Goal: Information Seeking & Learning: Understand process/instructions

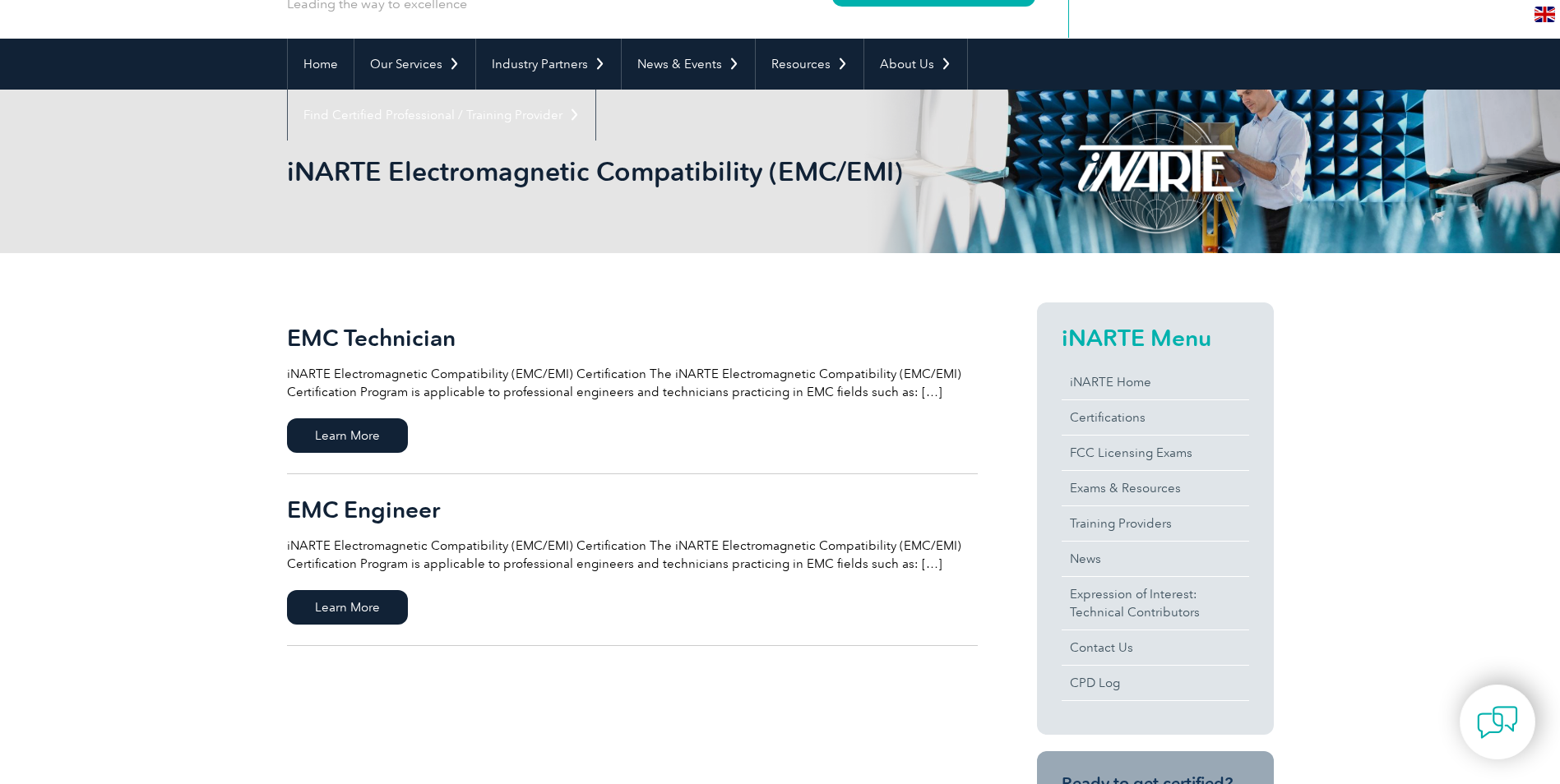
scroll to position [164, 0]
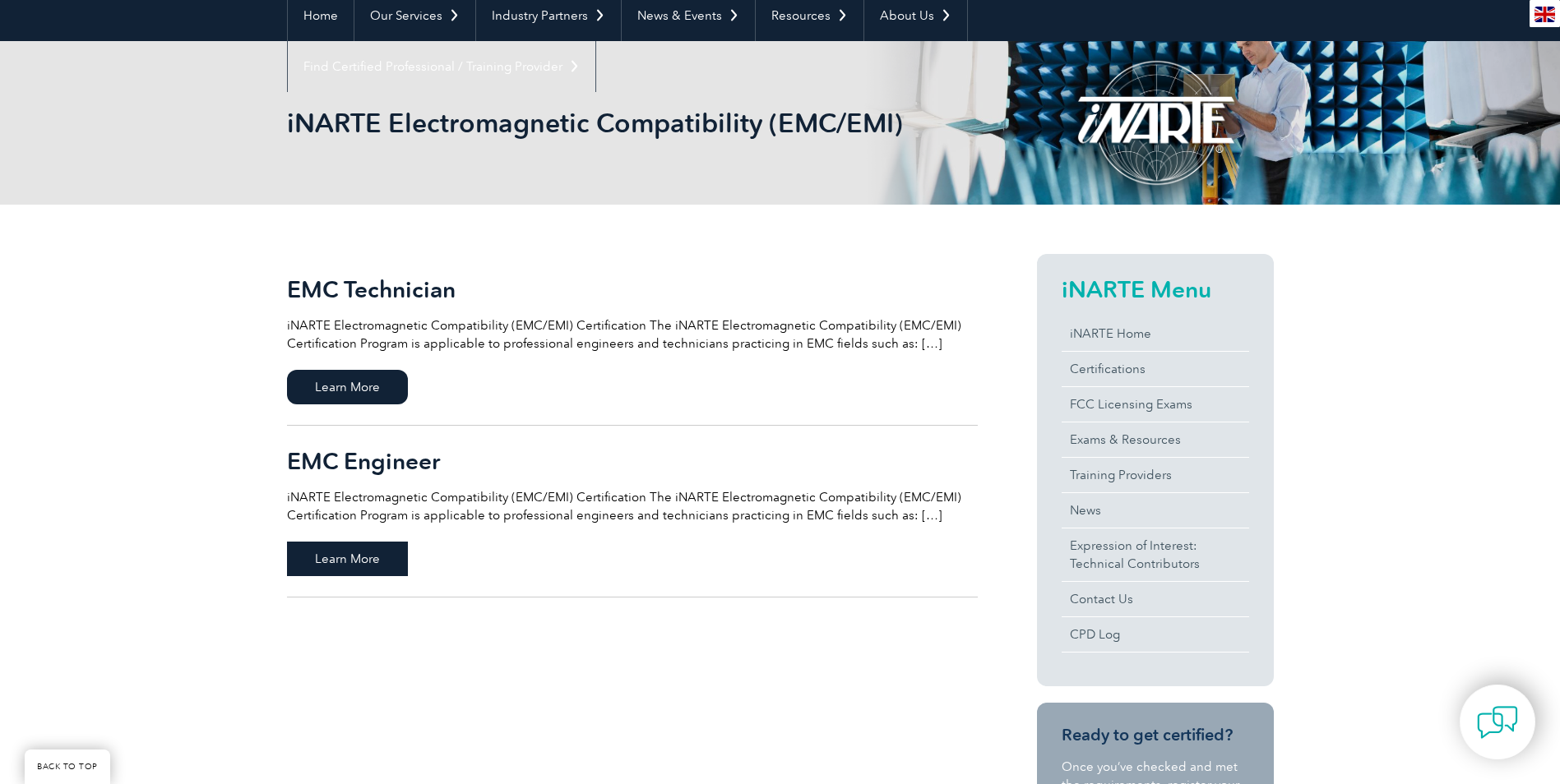
click at [352, 566] on span "Learn More" at bounding box center [347, 559] width 120 height 35
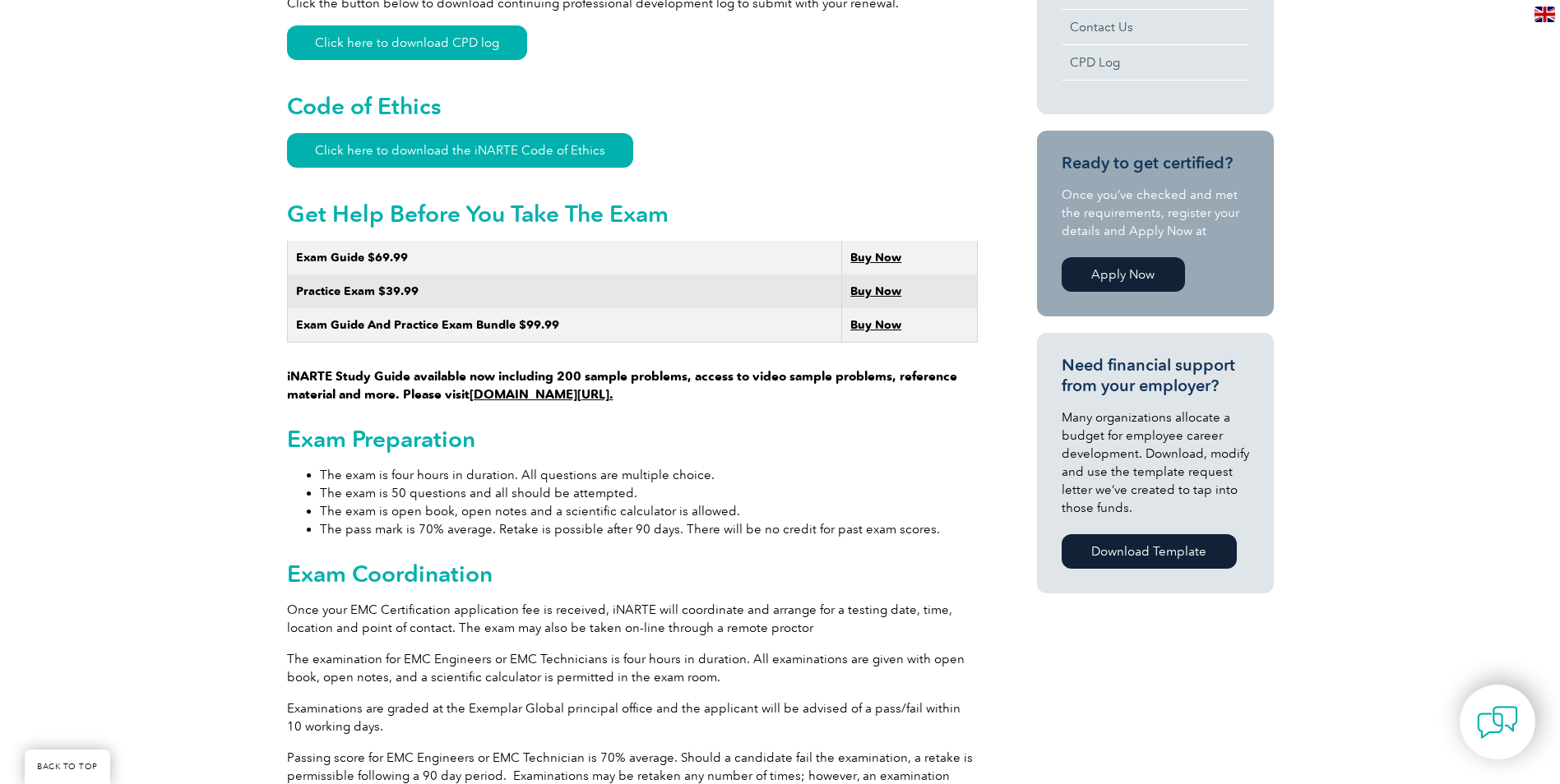
scroll to position [904, 0]
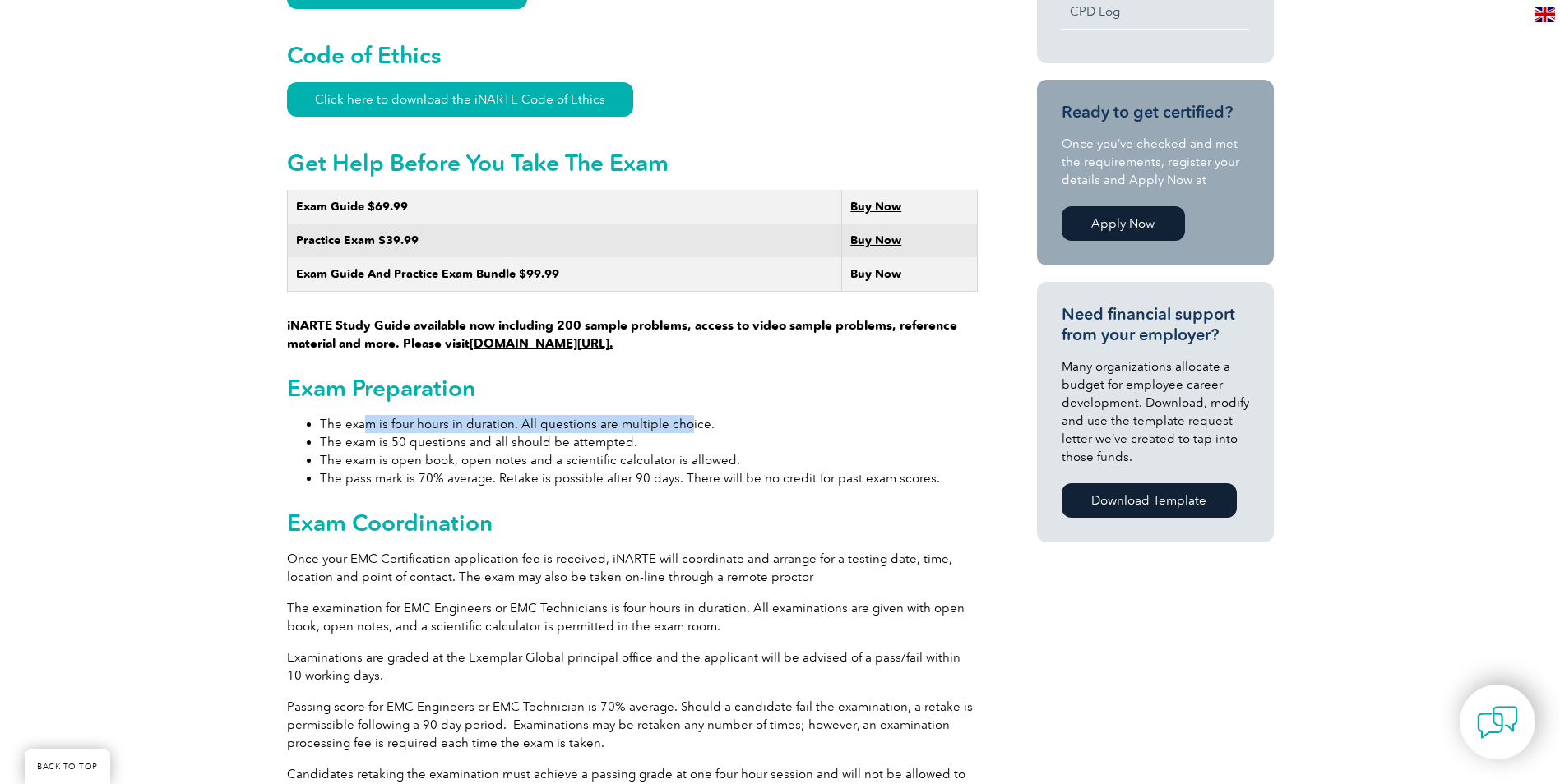
drag, startPoint x: 417, startPoint y: 409, endPoint x: 685, endPoint y: 404, distance: 268.0
click at [685, 415] on li "The exam is four hours in duration. All questions are multiple choice." at bounding box center [648, 424] width 658 height 18
drag, startPoint x: 685, startPoint y: 404, endPoint x: 840, endPoint y: 423, distance: 156.2
click at [840, 434] on li "The exam is 50 questions and all should be attempted." at bounding box center [648, 443] width 658 height 18
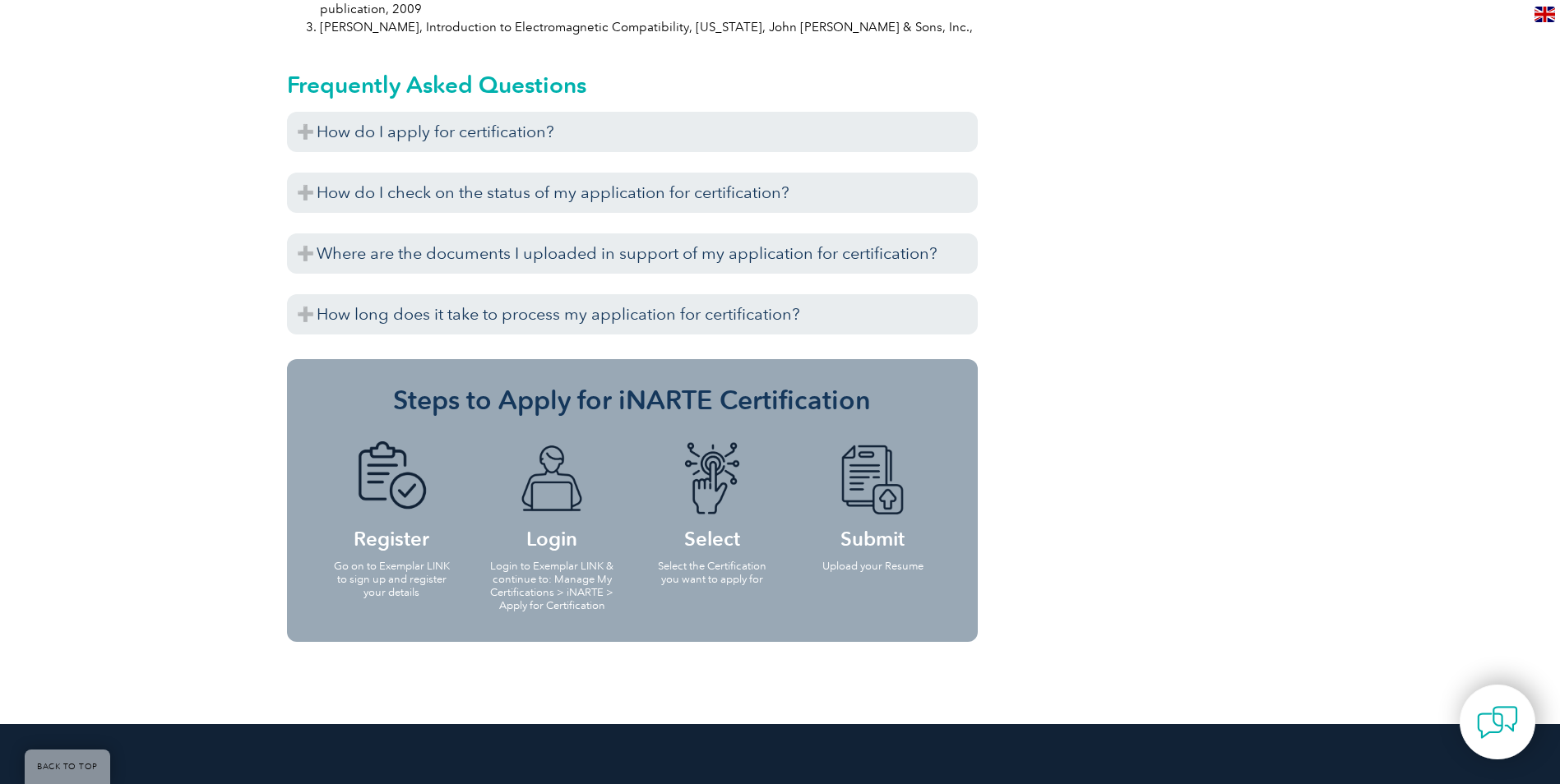
scroll to position [1891, 0]
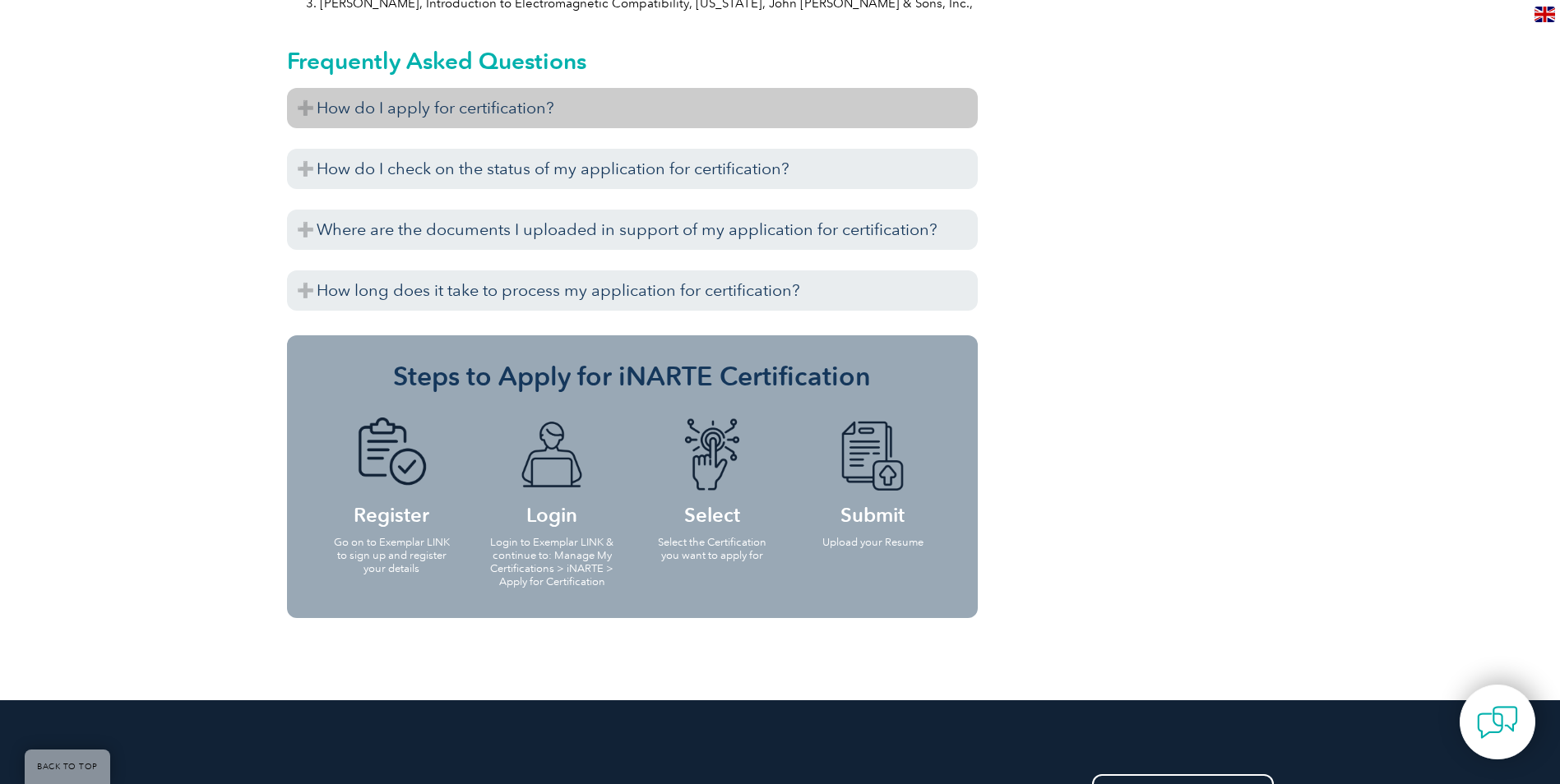
click at [474, 88] on h3 "How do I apply for certification?" at bounding box center [632, 108] width 691 height 40
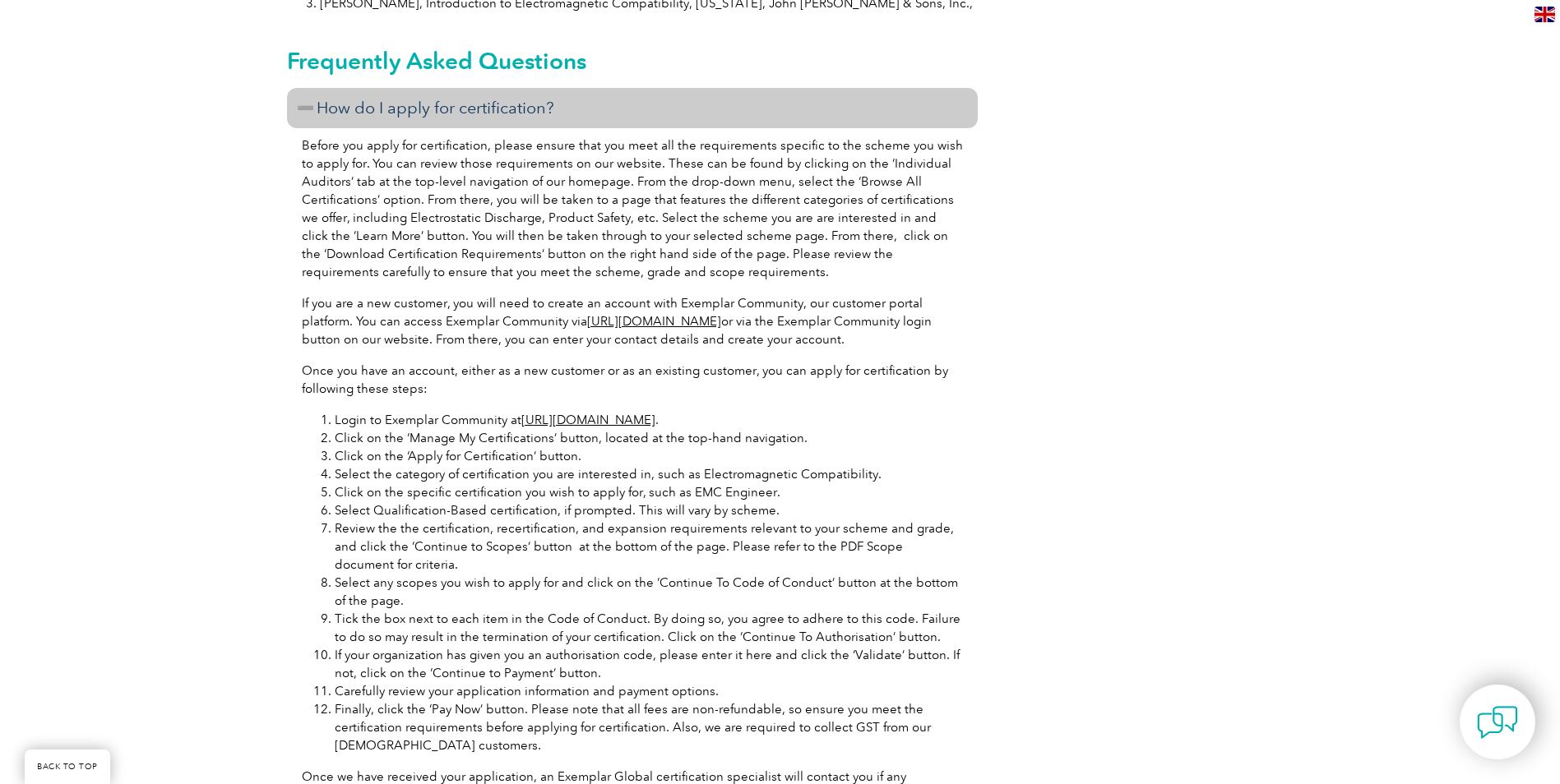
click at [698, 314] on link "[URL][DOMAIN_NAME]" at bounding box center [654, 321] width 134 height 15
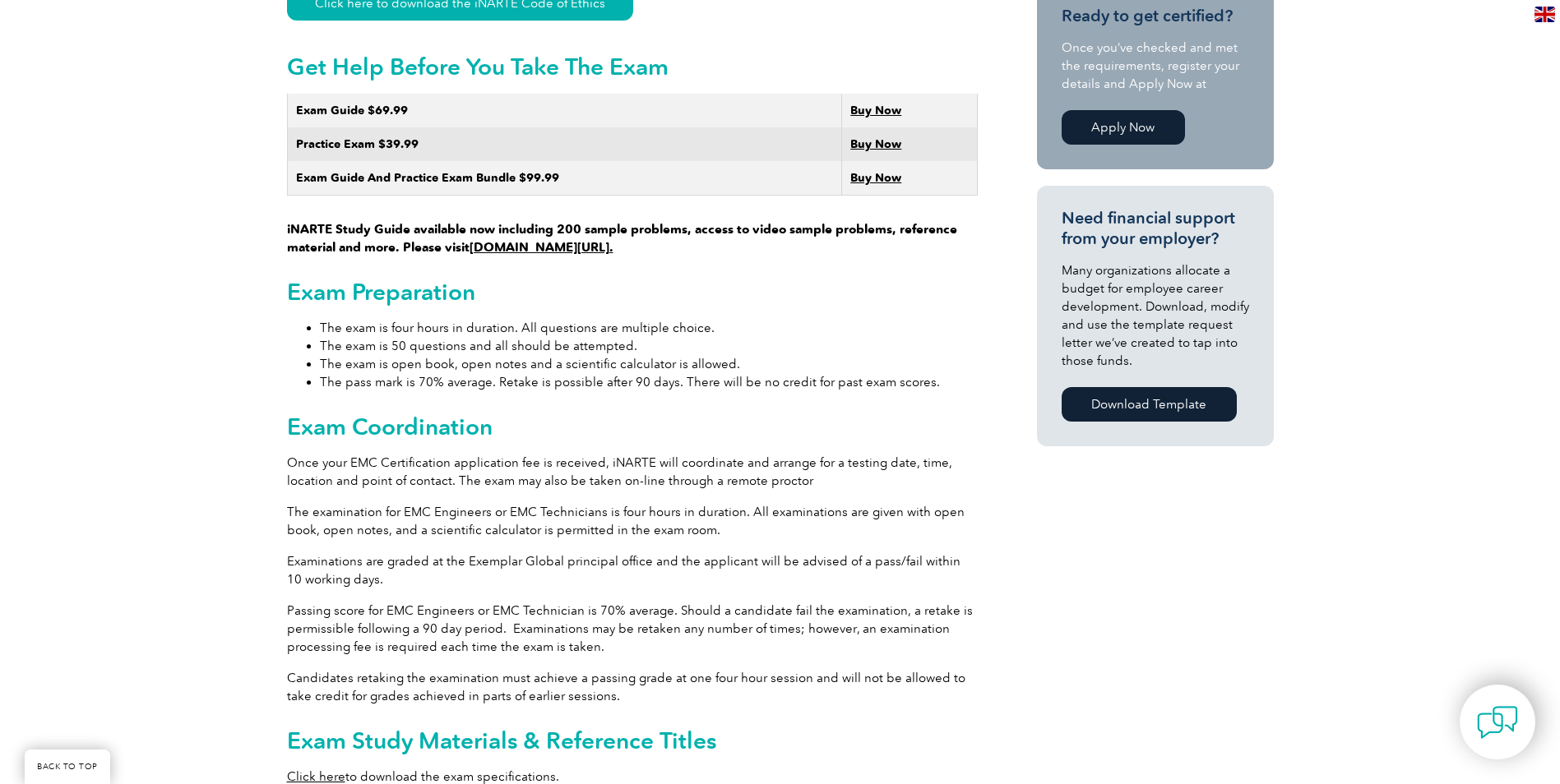
scroll to position [822, 0]
